Goal: Task Accomplishment & Management: Complete application form

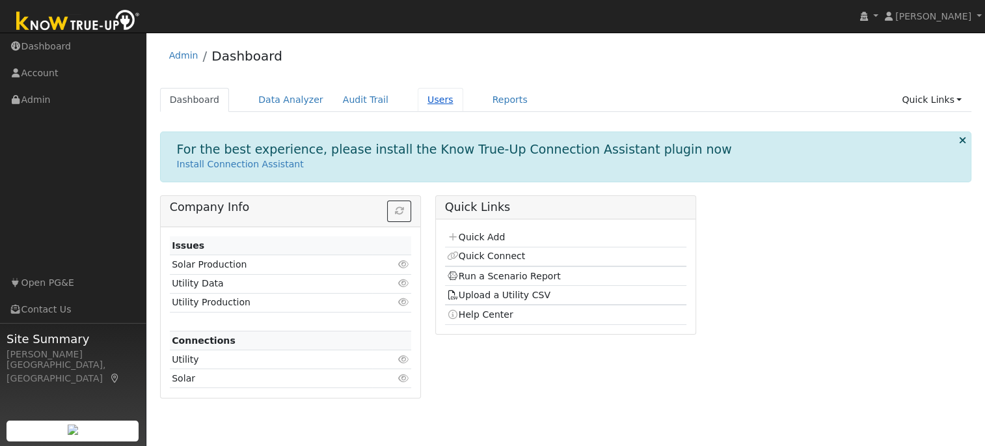
click at [418, 100] on link "Users" at bounding box center [441, 100] width 46 height 24
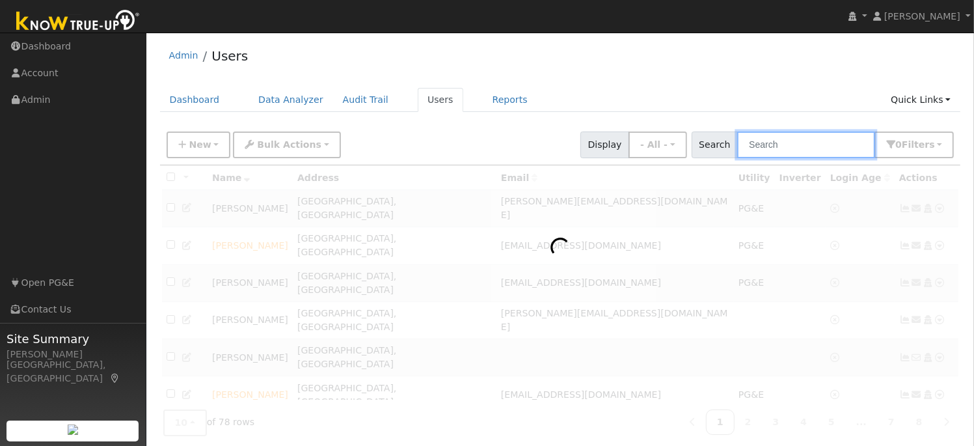
click at [783, 146] on input "text" at bounding box center [806, 144] width 138 height 27
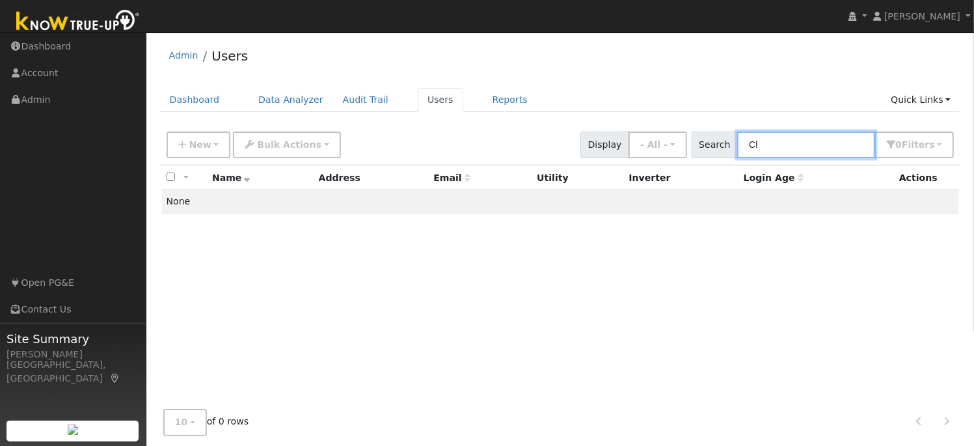
type input "C"
type input "Tay"
click at [418, 100] on link "Users" at bounding box center [441, 100] width 46 height 24
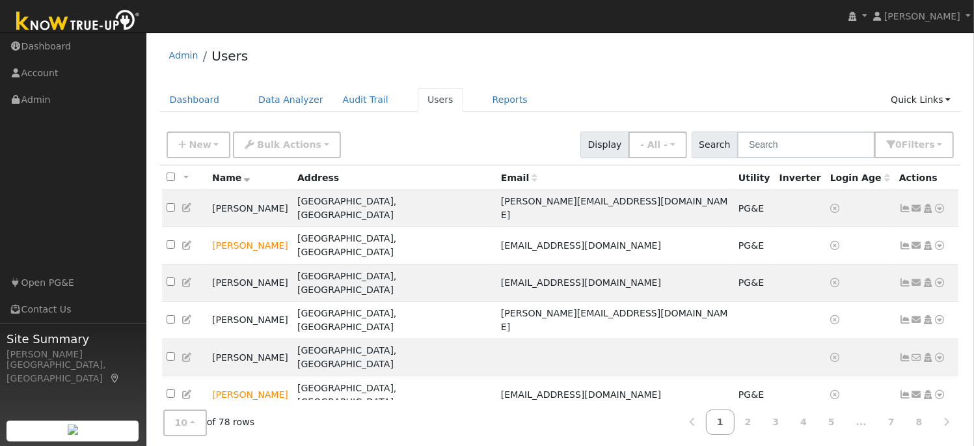
click at [240, 178] on span "Name" at bounding box center [231, 177] width 38 height 10
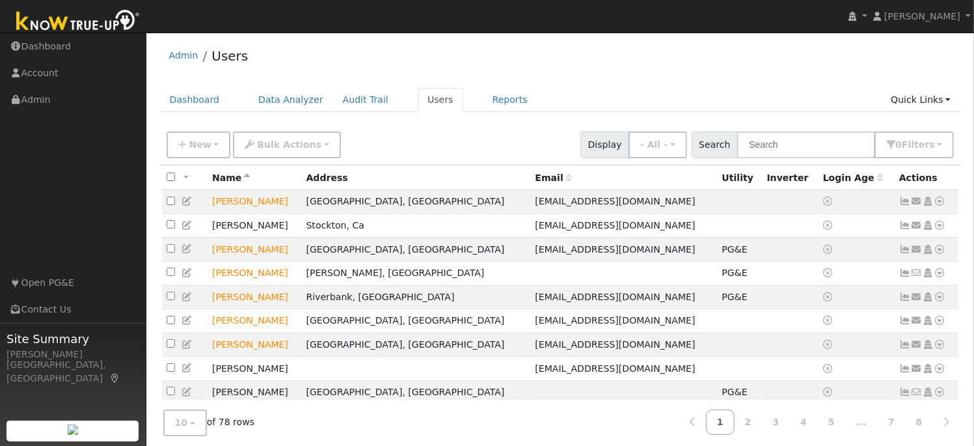
click at [241, 178] on span "Name" at bounding box center [231, 177] width 38 height 10
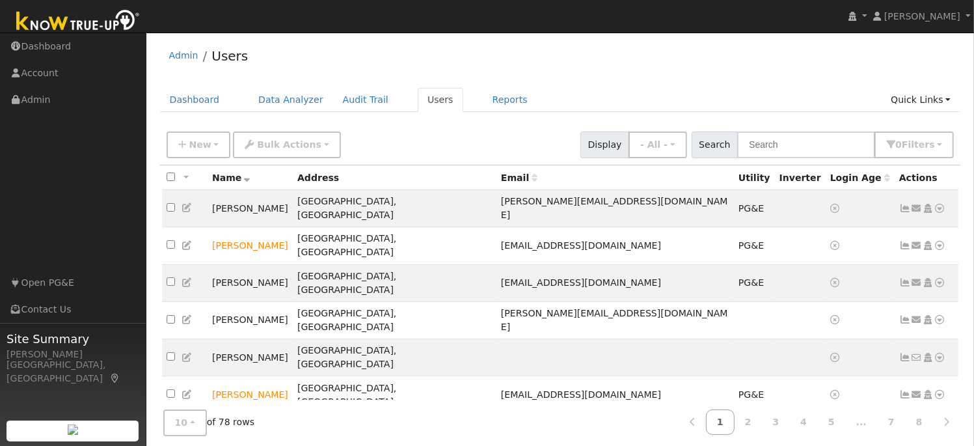
click at [241, 178] on span "Name" at bounding box center [231, 177] width 38 height 10
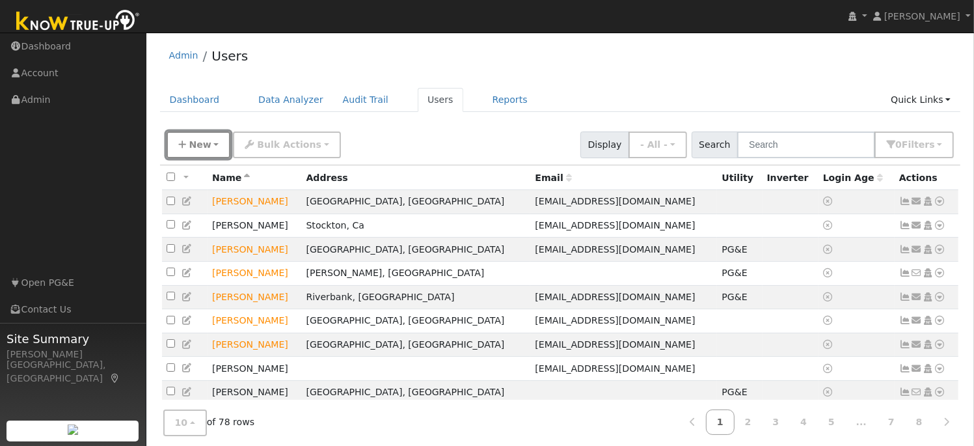
click at [210, 143] on button "New" at bounding box center [199, 144] width 64 height 27
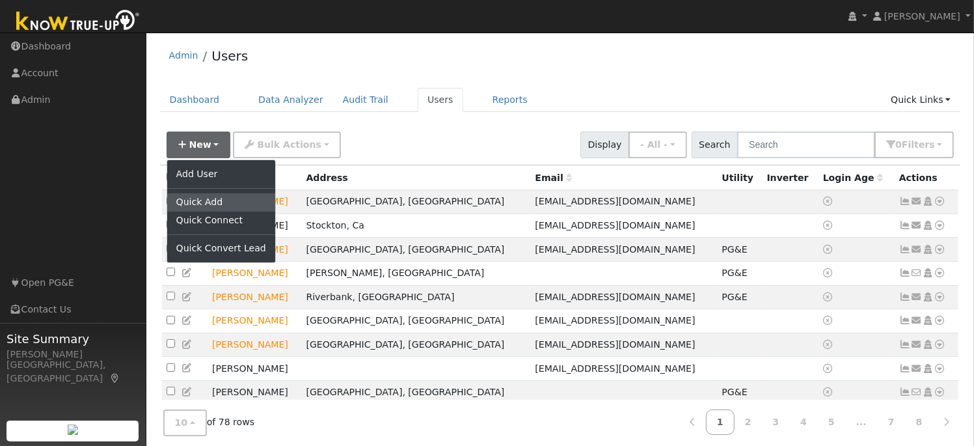
click at [197, 202] on link "Quick Add" at bounding box center [221, 202] width 108 height 18
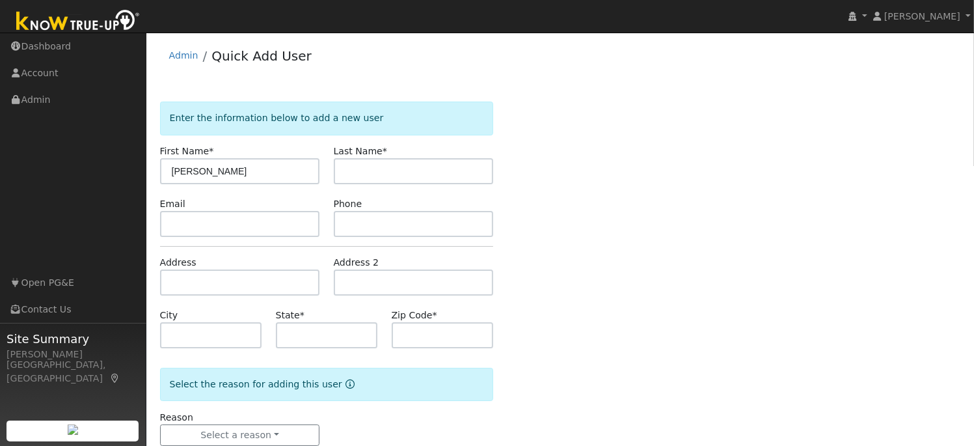
type input "Taylor"
type input "Clements"
click at [181, 224] on input "text" at bounding box center [240, 224] width 160 height 26
click at [227, 217] on input "text" at bounding box center [240, 224] width 160 height 26
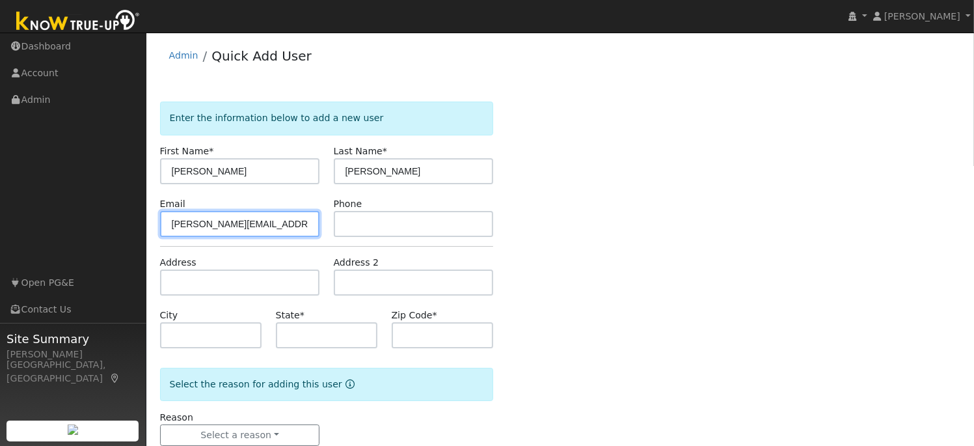
type input "taylor.clements24@yahoo.com"
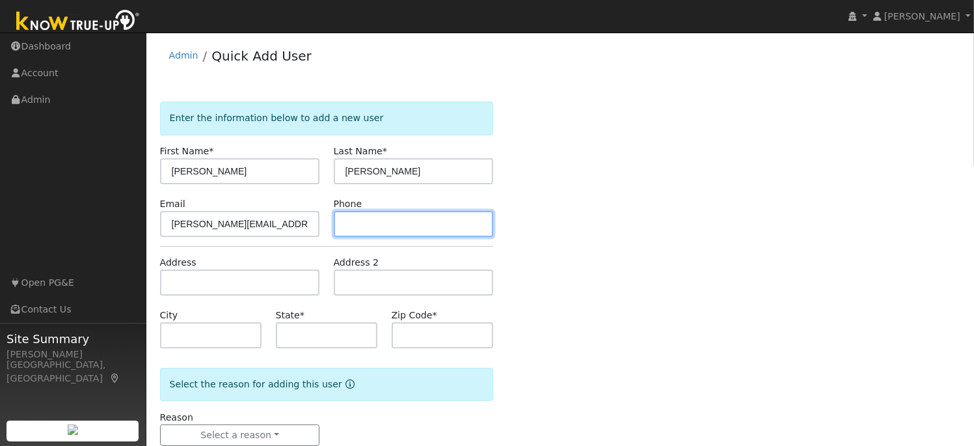
click at [395, 229] on input "text" at bounding box center [414, 224] width 160 height 26
type input "209-666-7000"
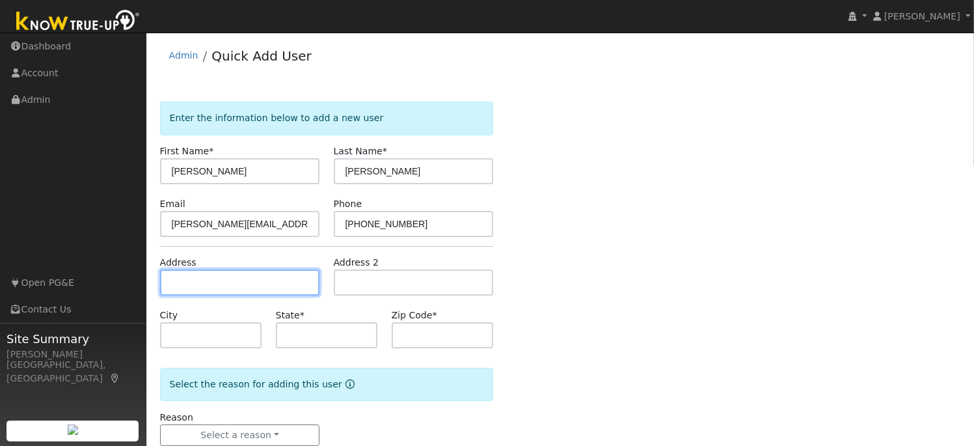
click at [221, 288] on input "text" at bounding box center [240, 282] width 160 height 26
type input "1233 Buzzini Court"
type input "Ripon"
type input "CA"
type input "95366"
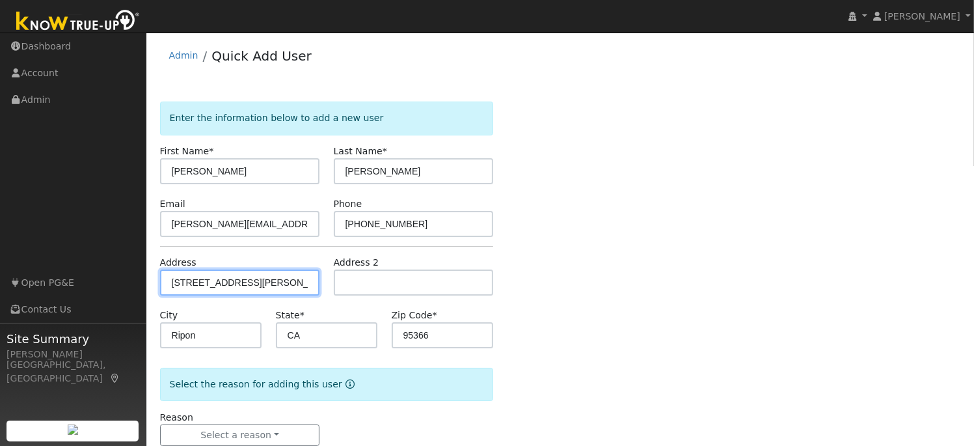
scroll to position [31, 0]
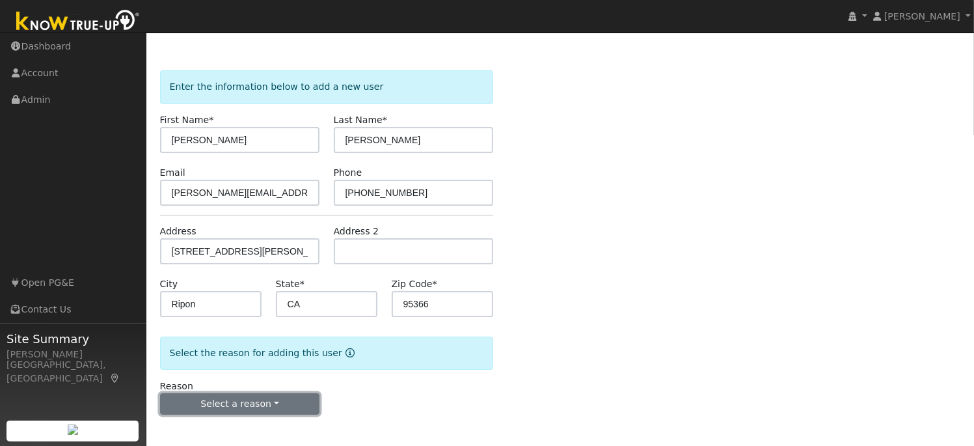
click at [263, 398] on button "Select a reason" at bounding box center [240, 404] width 160 height 22
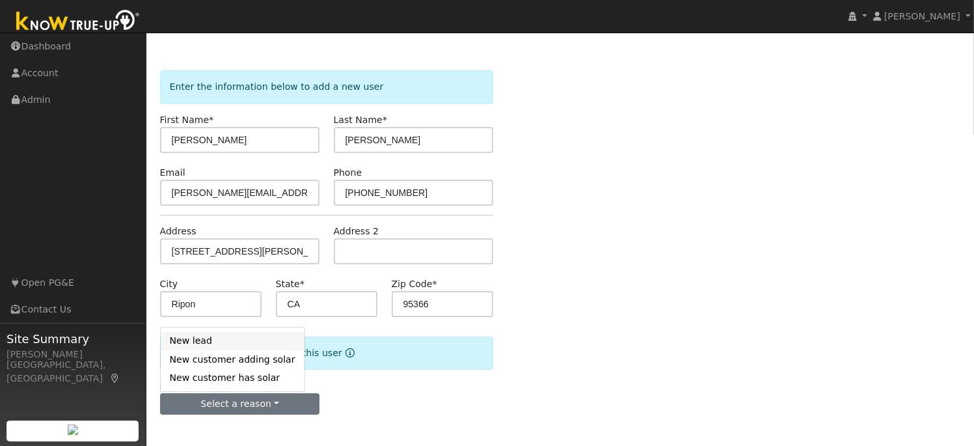
click at [224, 342] on link "New lead" at bounding box center [233, 341] width 144 height 18
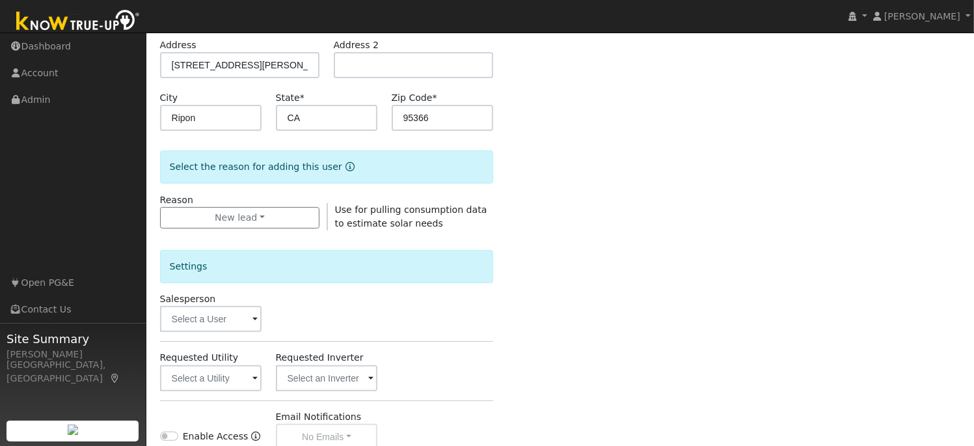
scroll to position [273, 0]
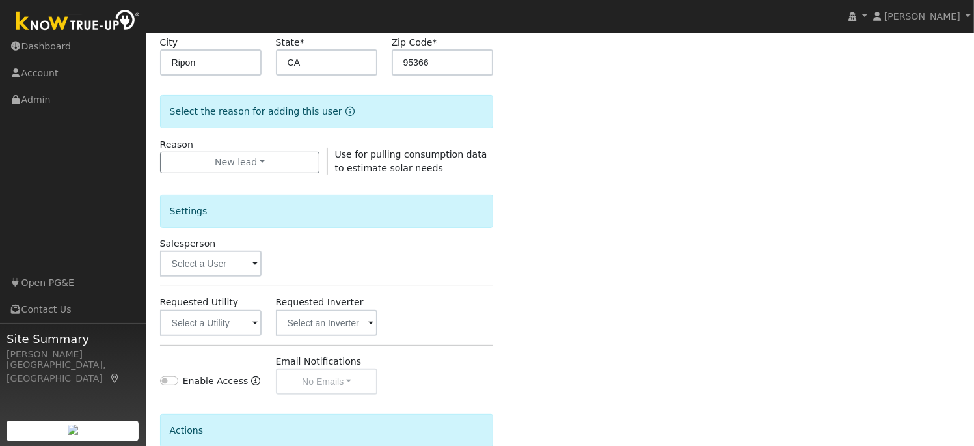
click at [254, 265] on span at bounding box center [254, 264] width 5 height 15
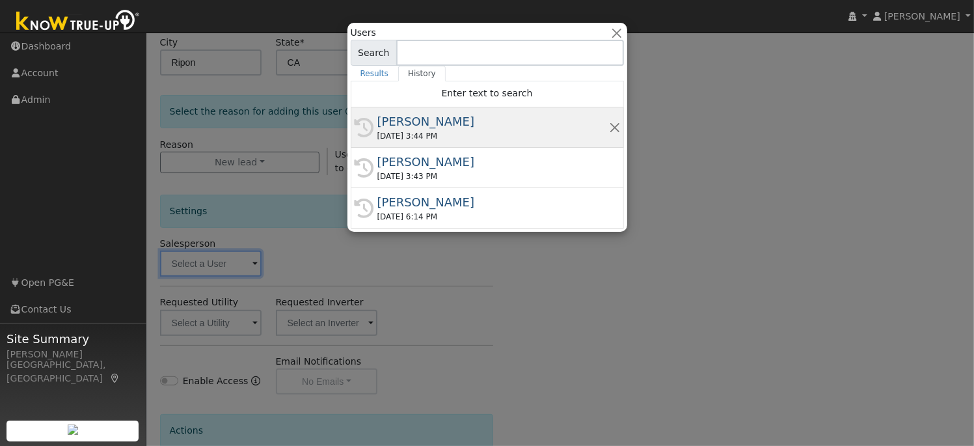
click at [429, 137] on div "08/19/2025 3:44 PM" at bounding box center [493, 136] width 232 height 12
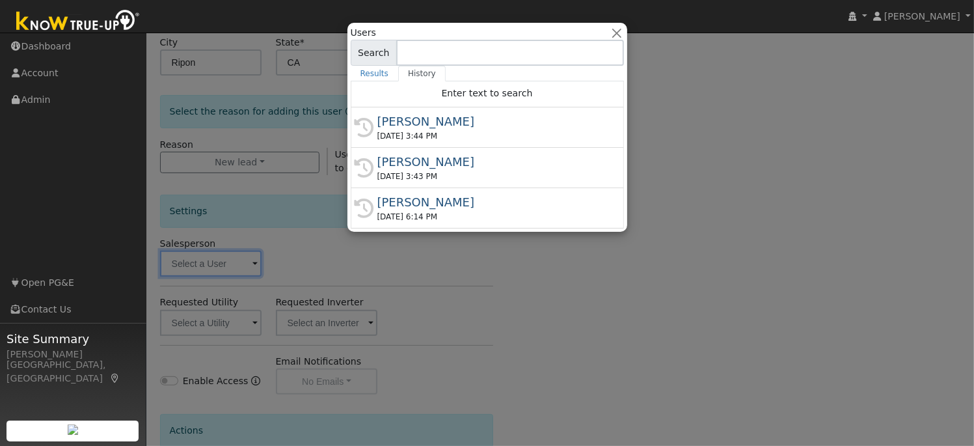
type input "[PERSON_NAME]"
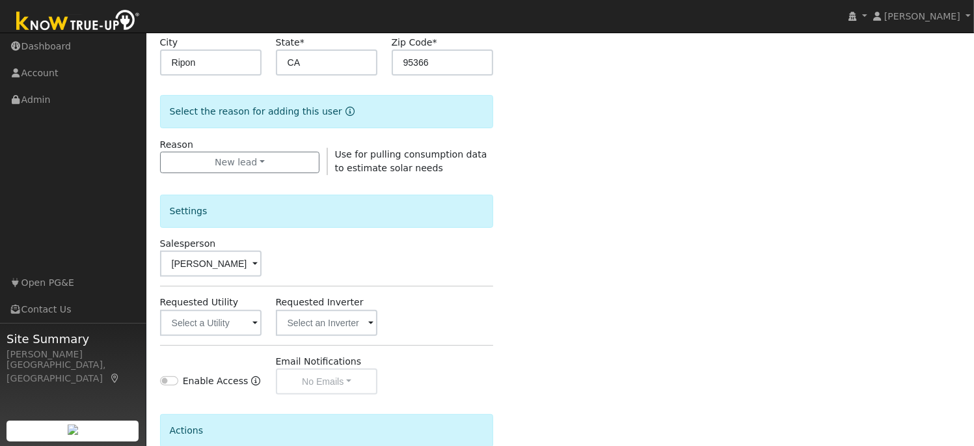
click at [257, 325] on span at bounding box center [254, 323] width 5 height 15
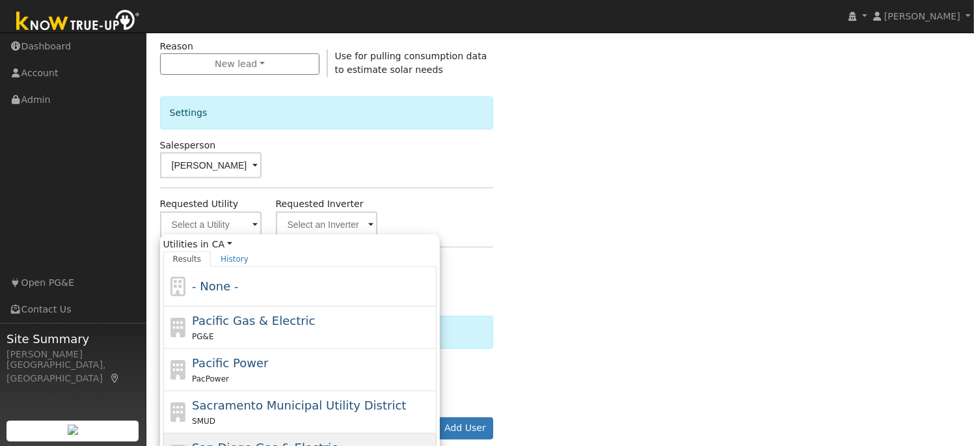
scroll to position [467, 0]
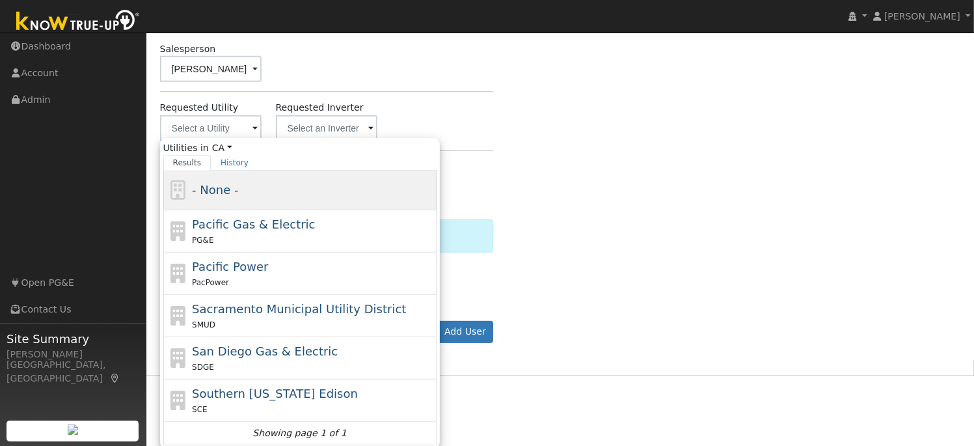
click at [247, 192] on div "- None -" at bounding box center [312, 190] width 241 height 18
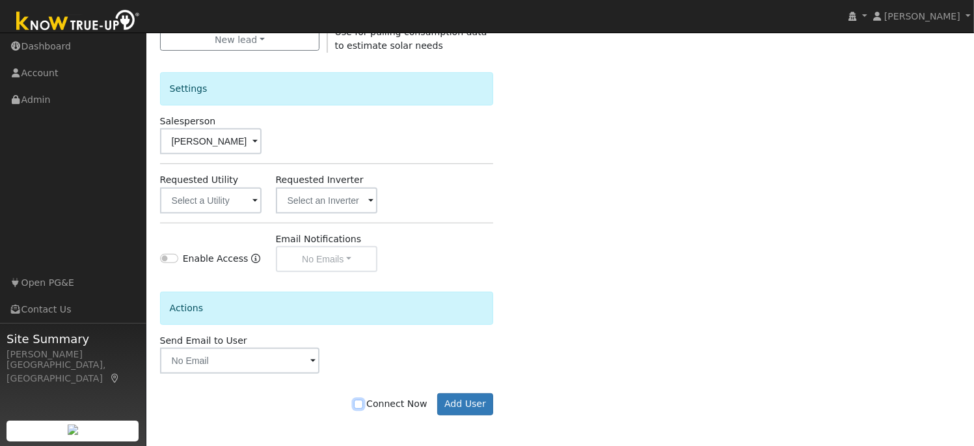
click at [363, 405] on input "Connect Now" at bounding box center [358, 403] width 9 height 9
checkbox input "true"
click at [485, 402] on button "Add User" at bounding box center [465, 404] width 57 height 22
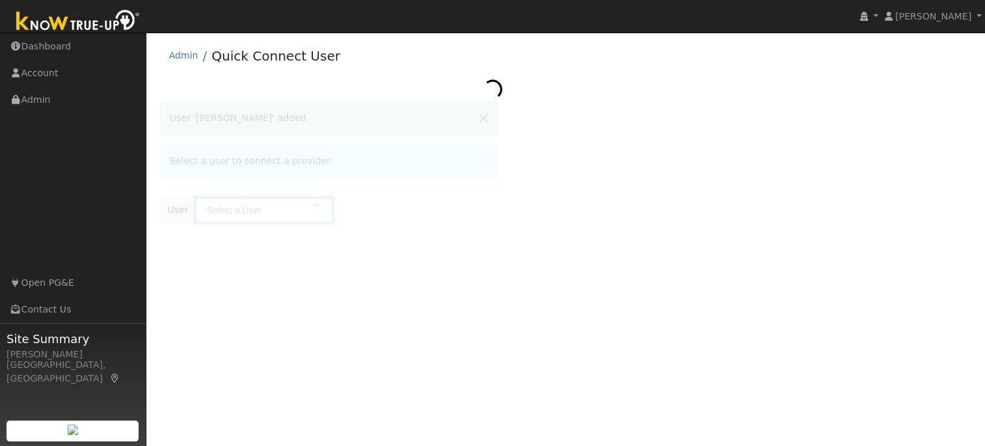
type input "[PERSON_NAME]"
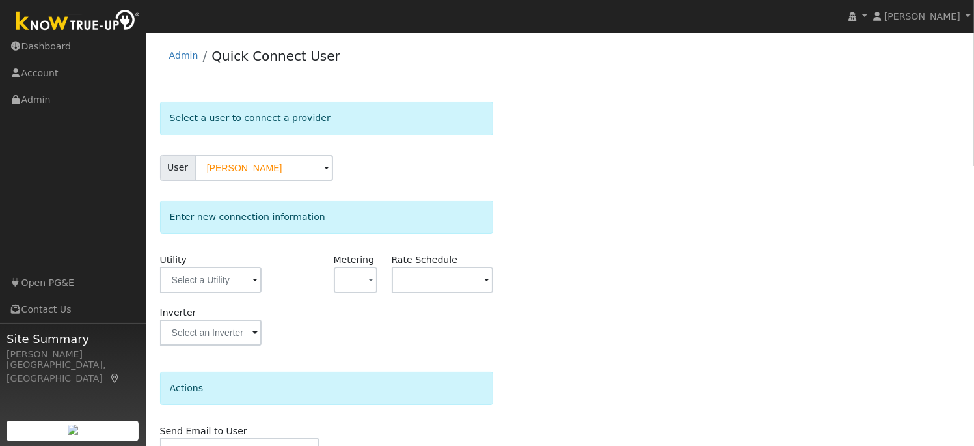
click at [256, 282] on span at bounding box center [254, 280] width 5 height 15
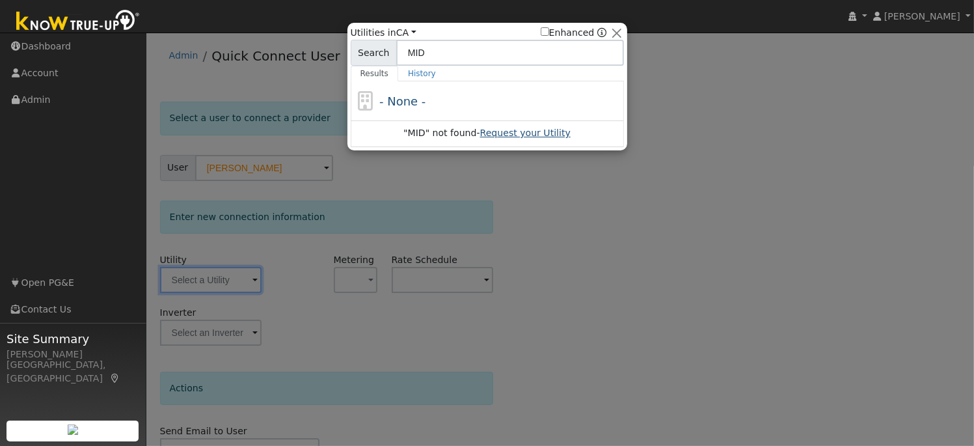
type input "MID"
click at [494, 135] on link "Request your Utility" at bounding box center [525, 133] width 90 height 10
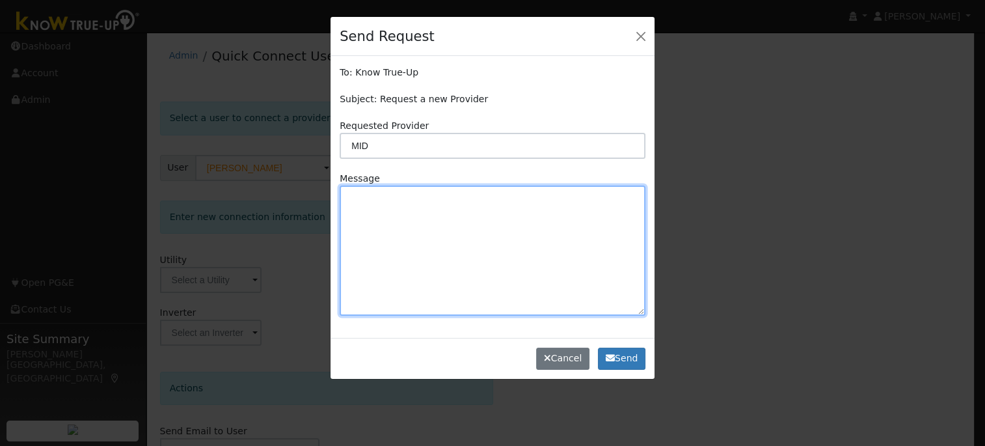
click at [390, 195] on textarea at bounding box center [493, 250] width 306 height 130
type textarea "Is it possible to add MID to the list of providers?"
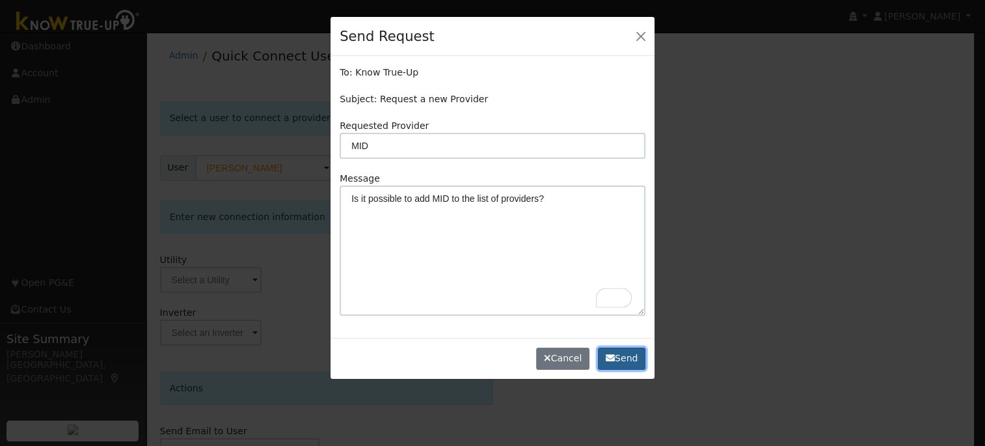
click at [623, 354] on button "Send" at bounding box center [621, 358] width 47 height 22
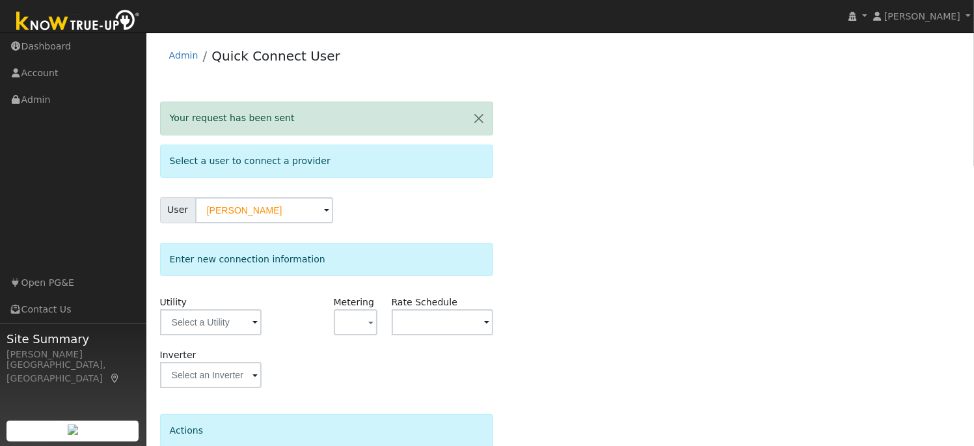
click at [643, 36] on div "User Profile First name Last name Email Email Notifications No Emails No Emails…" at bounding box center [560, 297] width 828 height 528
